Goal: Download file/media

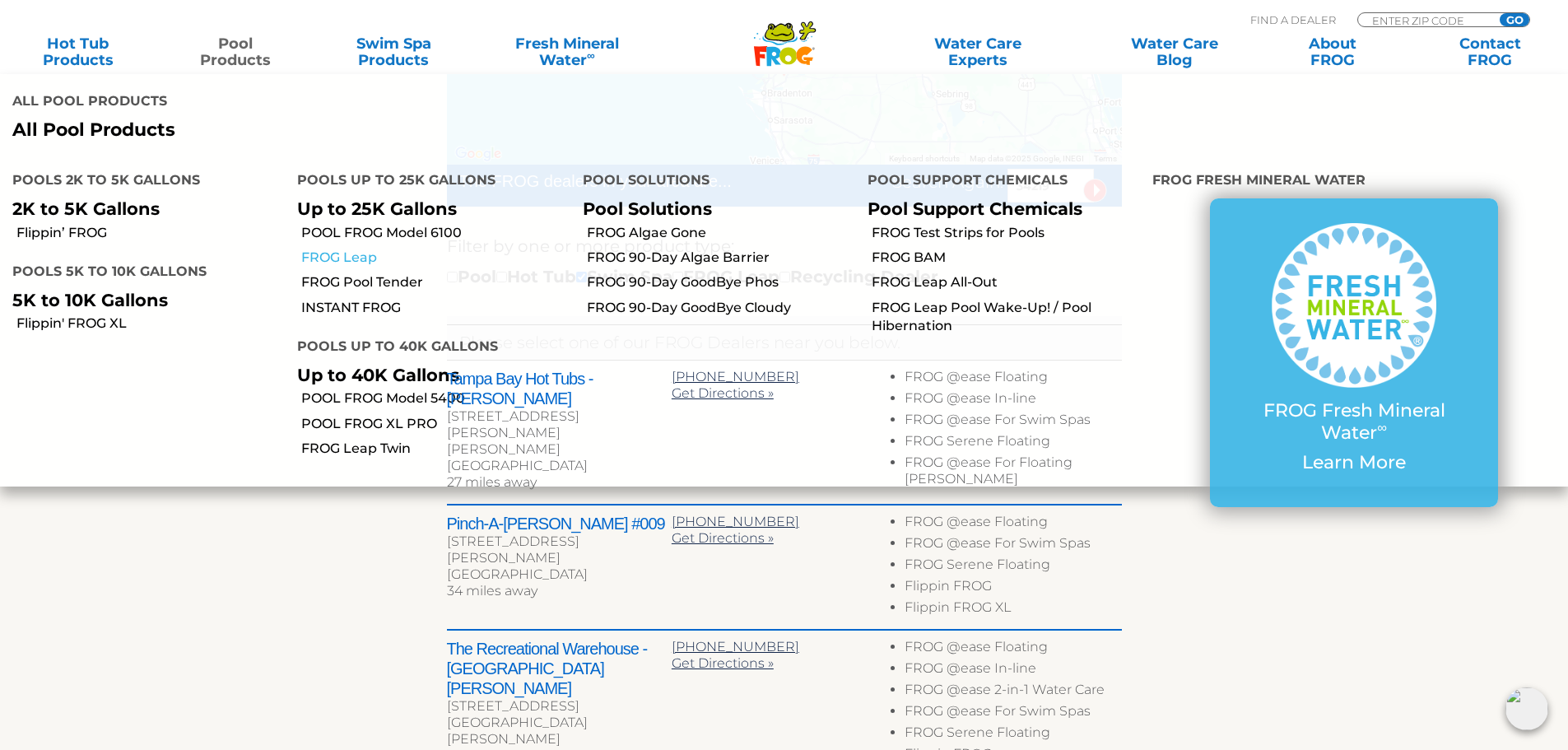
click at [362, 255] on link "FROG Leap" at bounding box center [435, 258] width 269 height 18
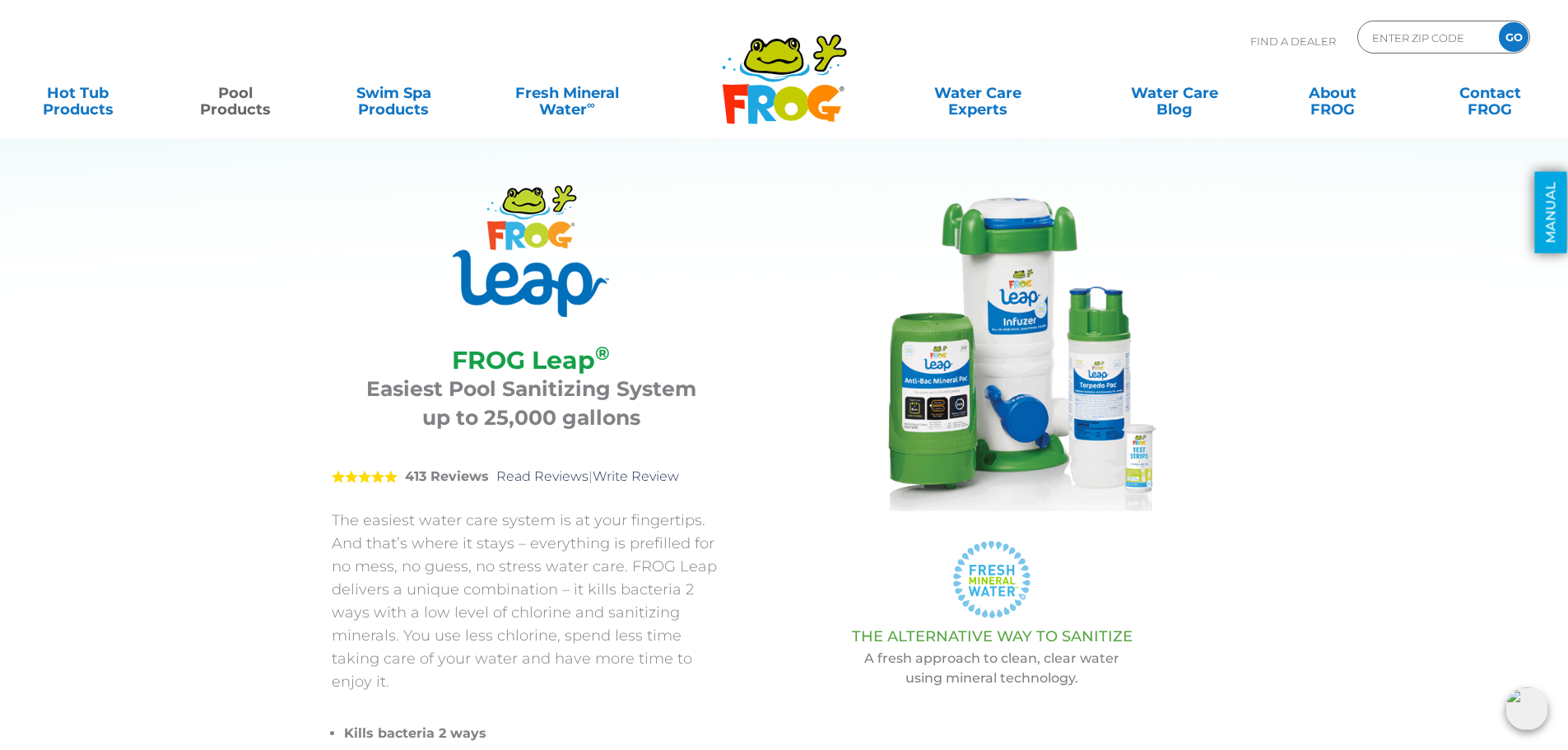
click at [1535, 191] on link "MANUAL" at bounding box center [1550, 213] width 32 height 82
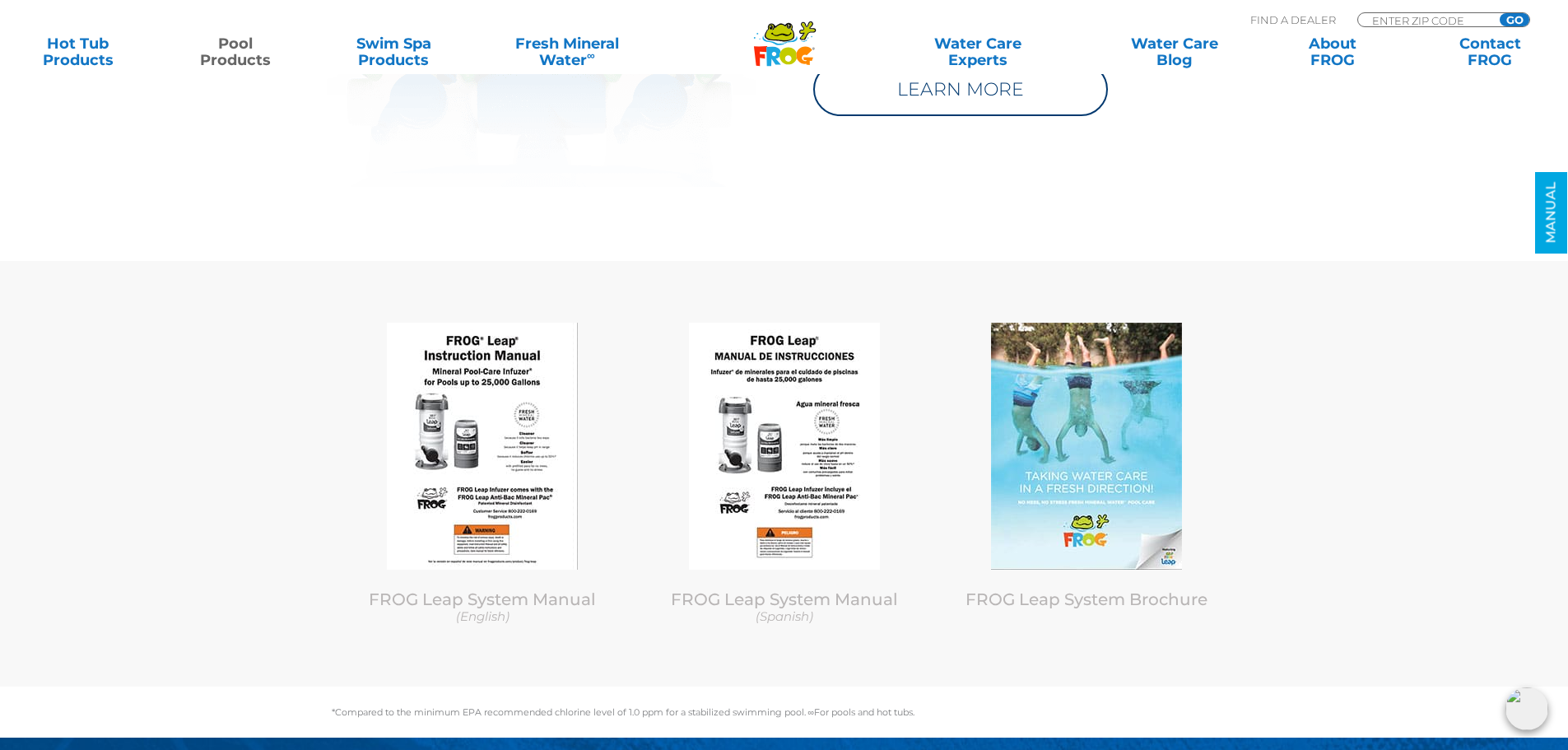
scroll to position [8092, 0]
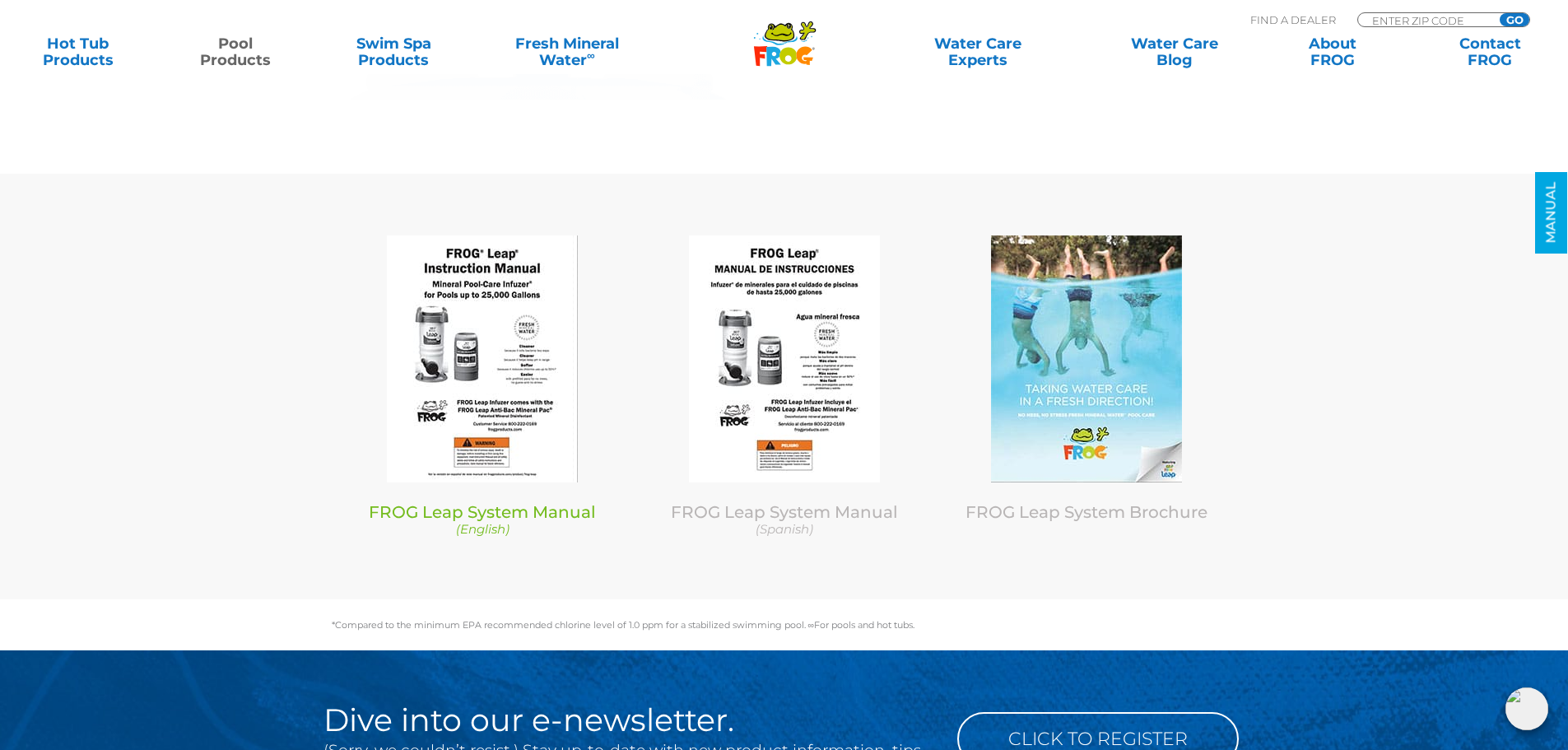
click at [450, 378] on img at bounding box center [482, 359] width 191 height 247
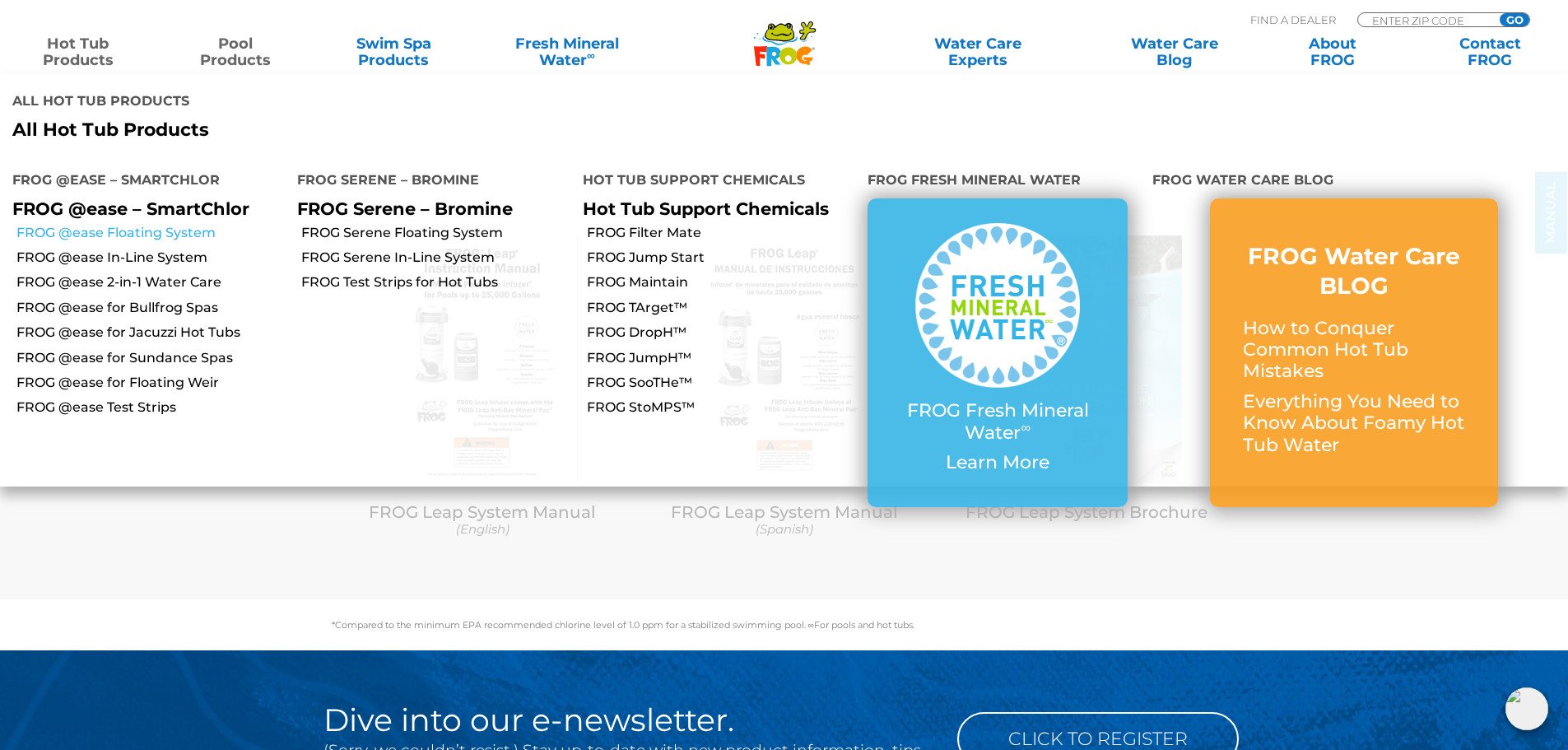
click at [191, 234] on link "FROG @ease Floating System" at bounding box center [151, 233] width 269 height 18
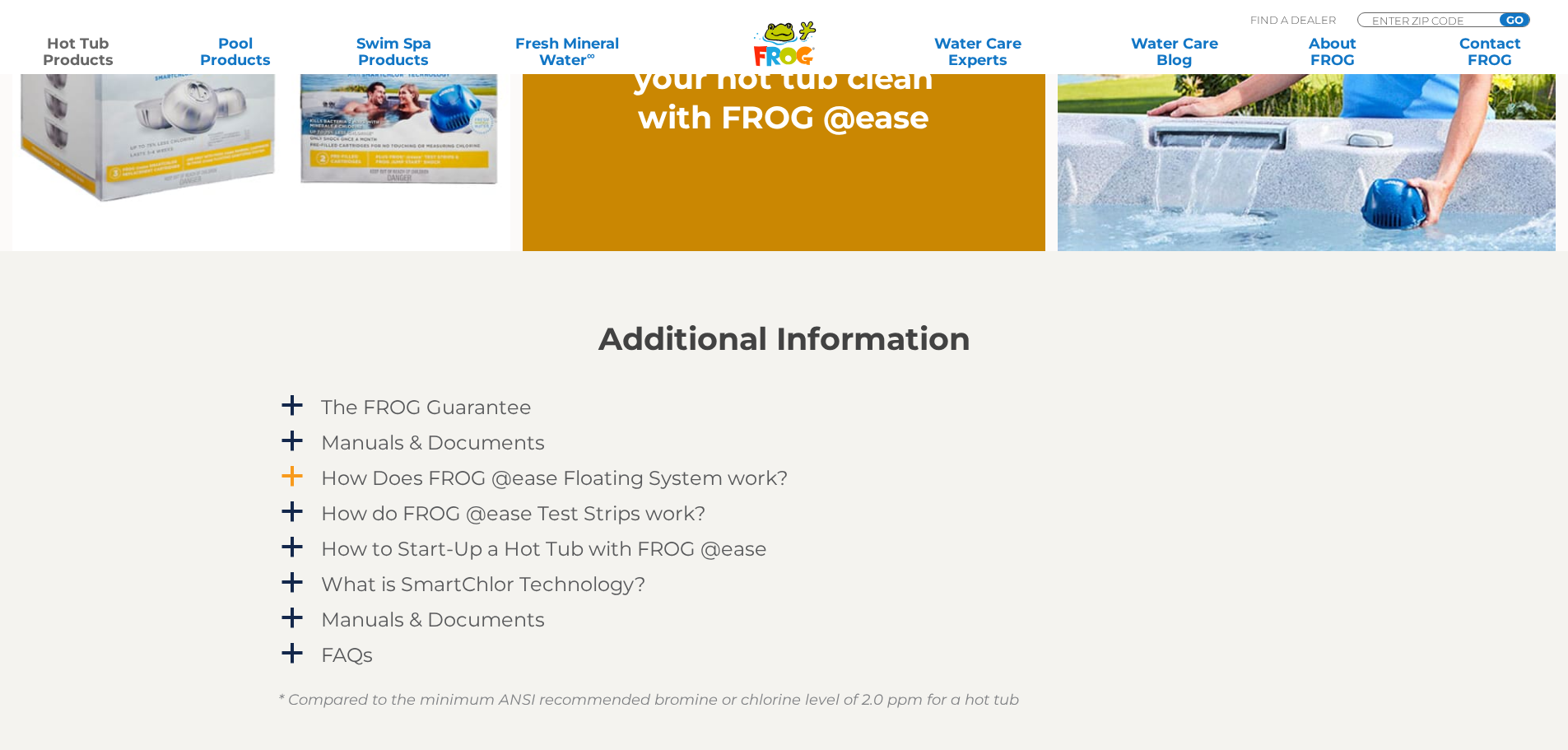
scroll to position [1647, 0]
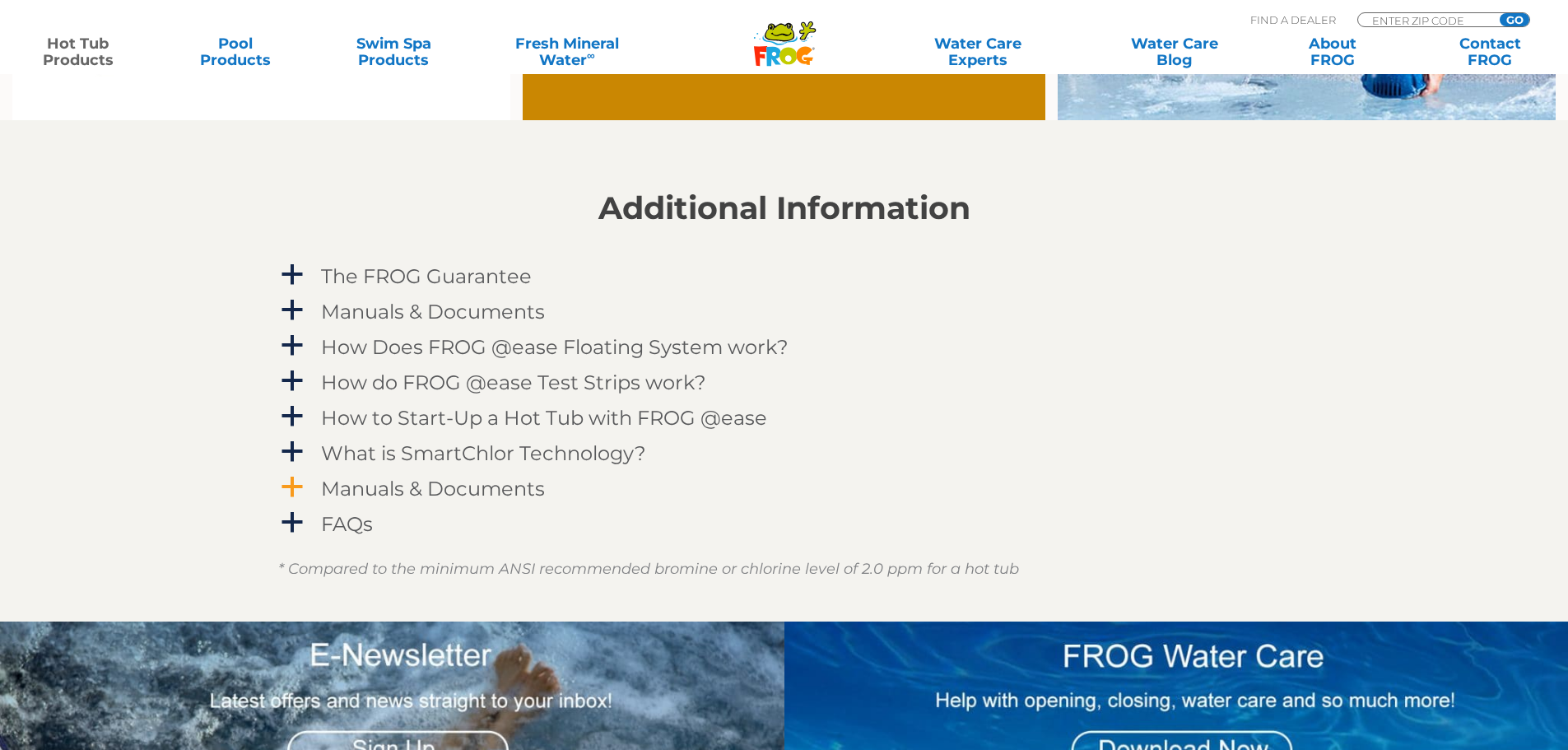
click at [470, 484] on h4 "Manuals & Documents" at bounding box center [433, 488] width 224 height 23
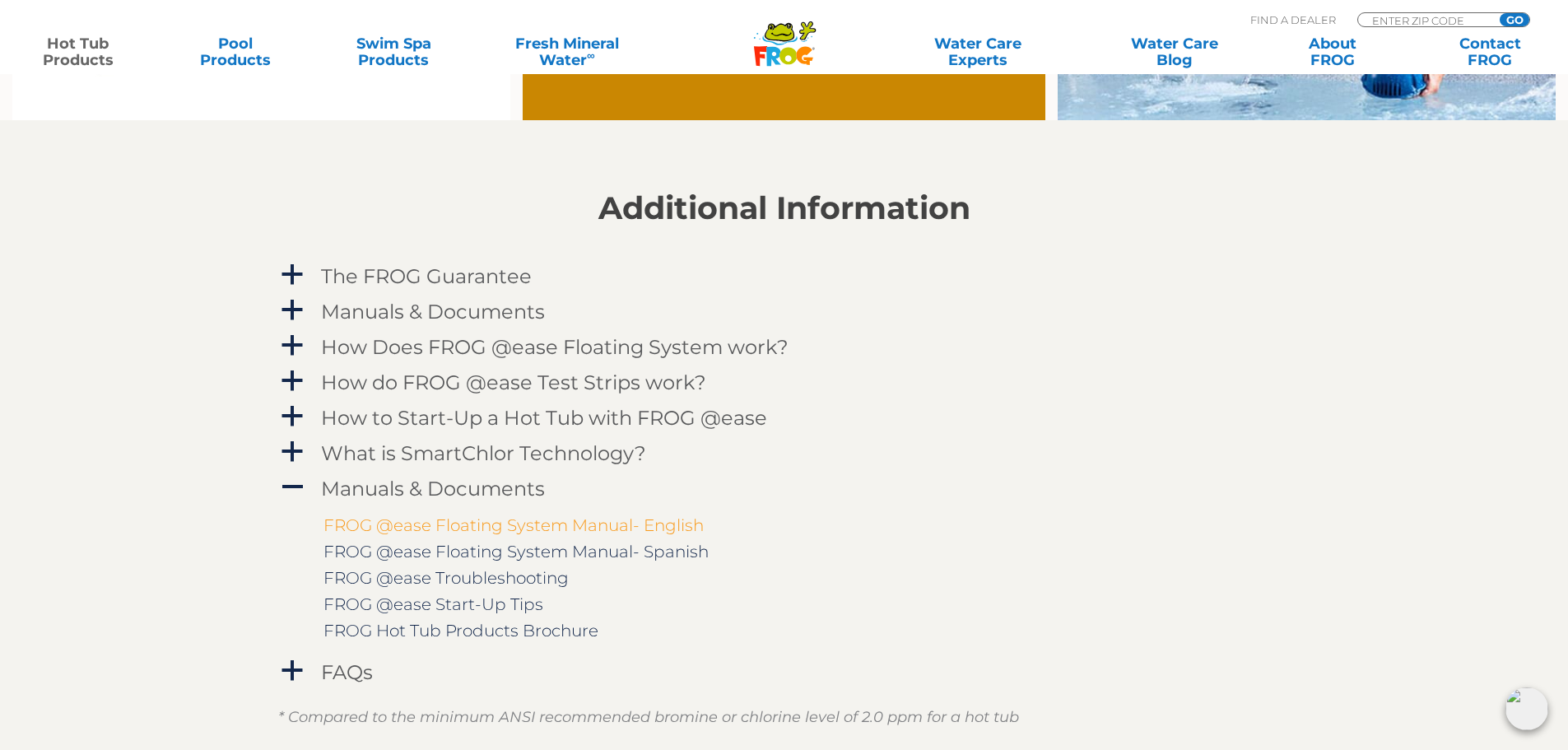
click at [463, 520] on link "FROG @ease Floating System Manual- English" at bounding box center [514, 526] width 380 height 20
click at [1399, 14] on input "Zip Code Form" at bounding box center [1425, 20] width 111 height 14
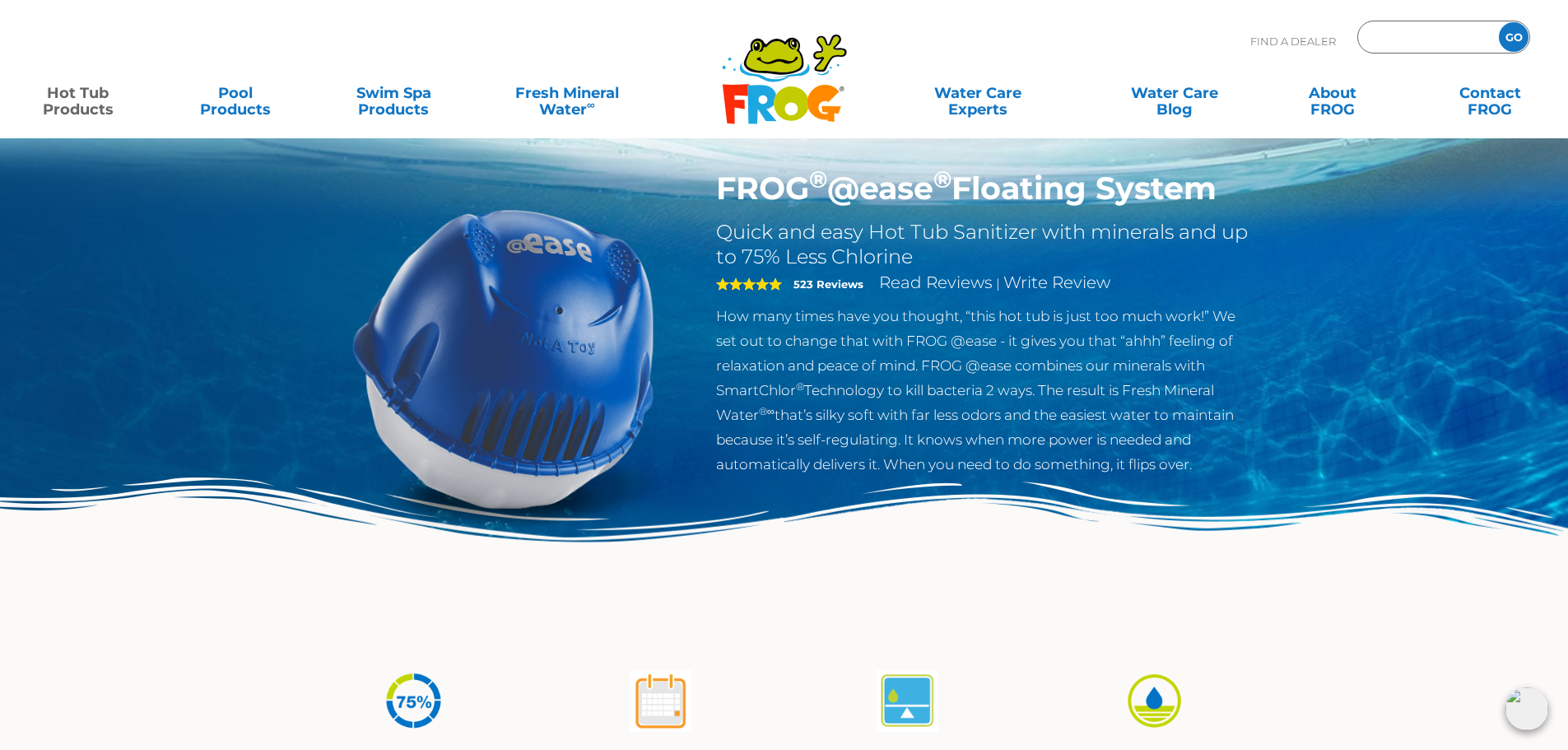
scroll to position [0, 0]
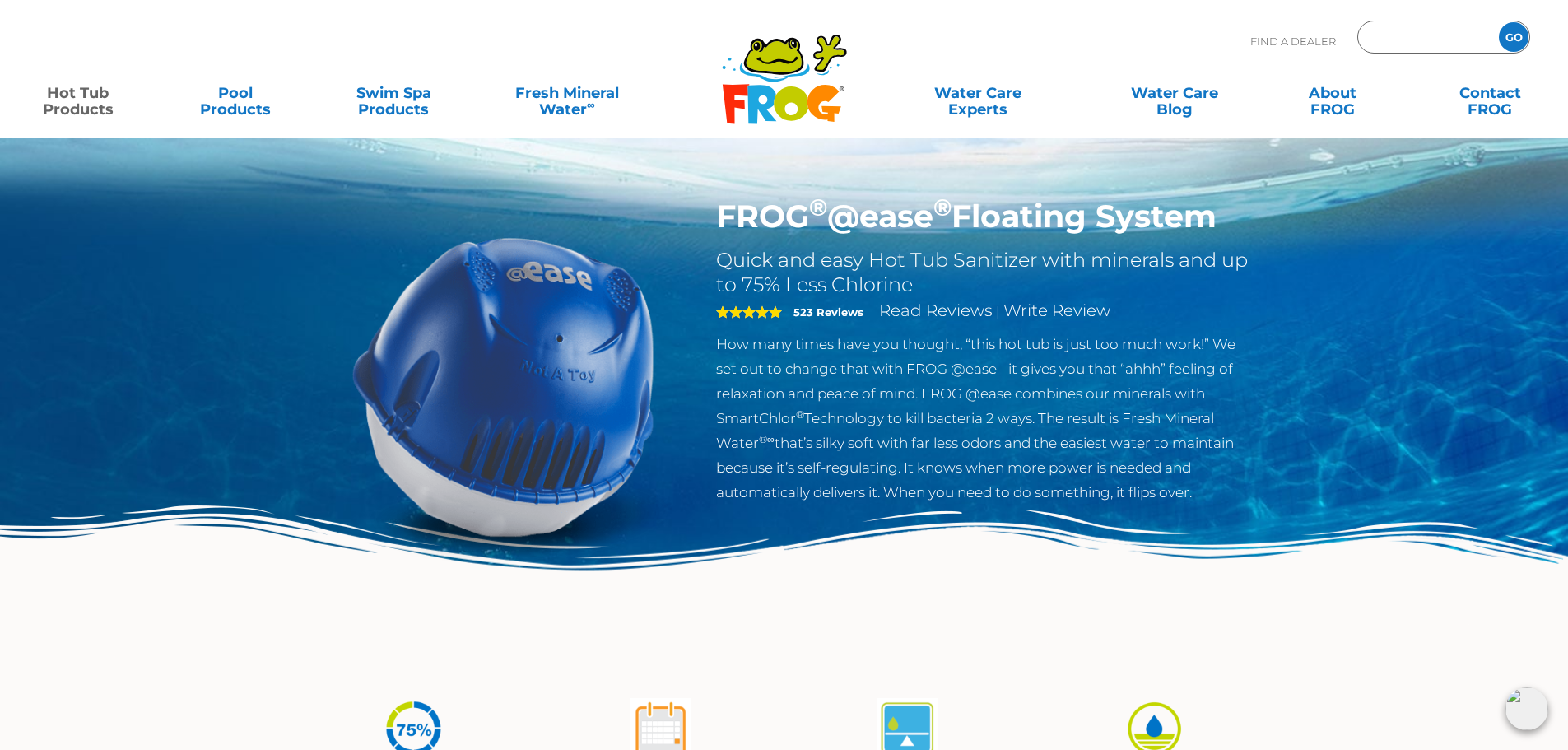
type input "ENTER ZIP CODE"
